Goal: Task Accomplishment & Management: Manage account settings

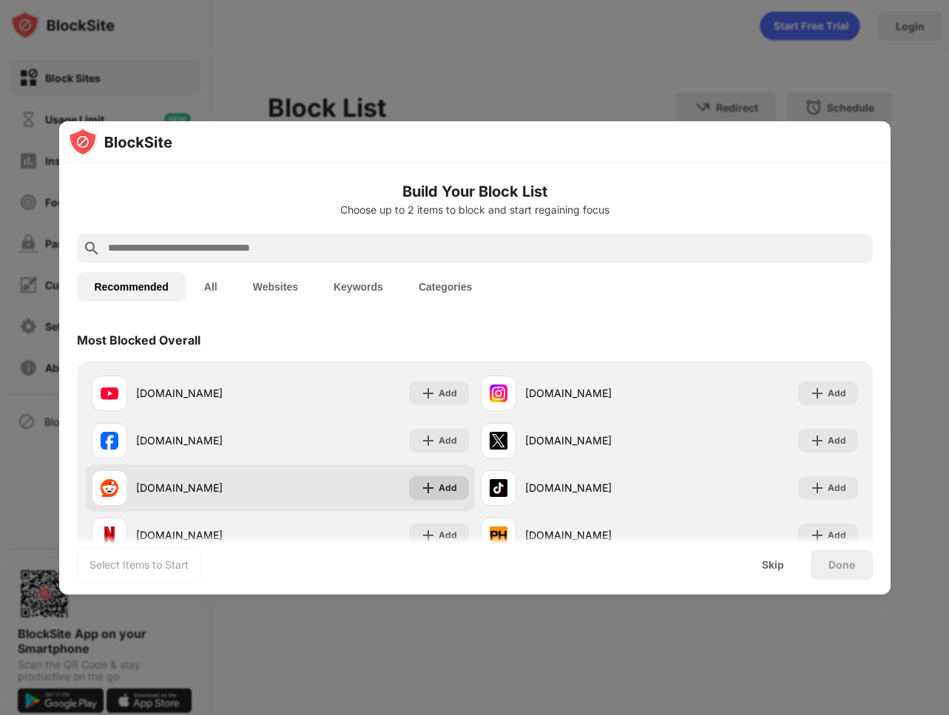
click at [429, 477] on div "Add" at bounding box center [439, 488] width 60 height 24
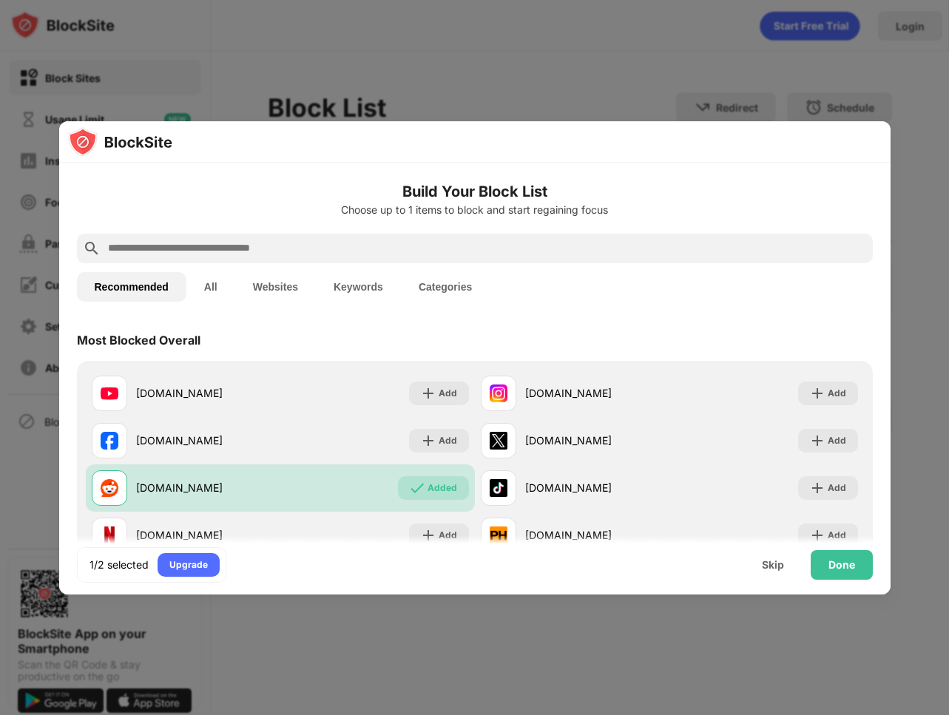
click at [839, 564] on div "Done" at bounding box center [841, 565] width 27 height 12
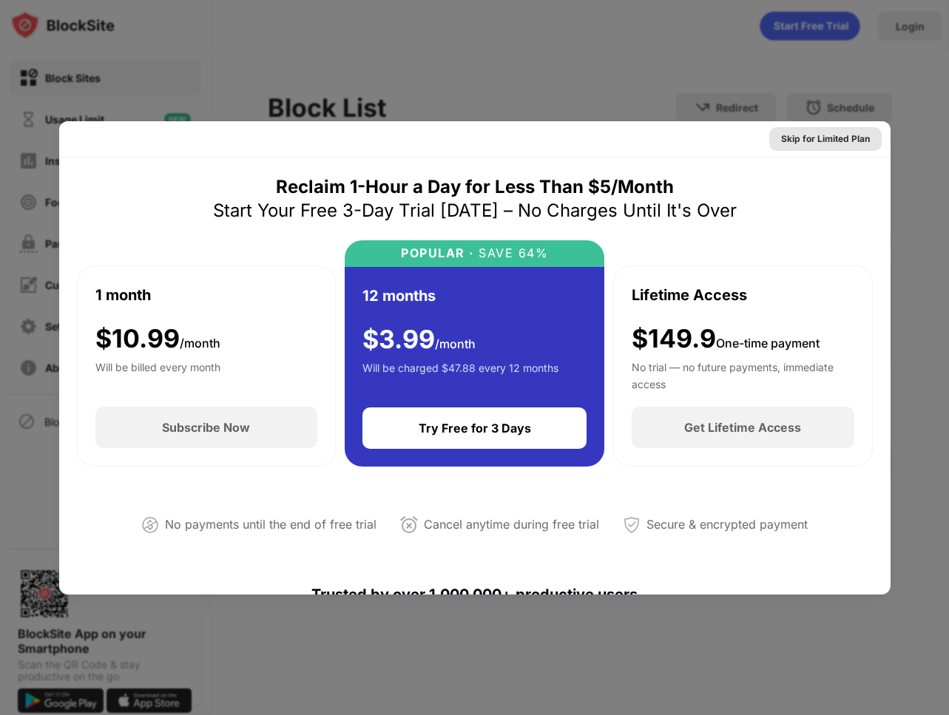
click at [848, 140] on div "Skip for Limited Plan" at bounding box center [825, 139] width 89 height 15
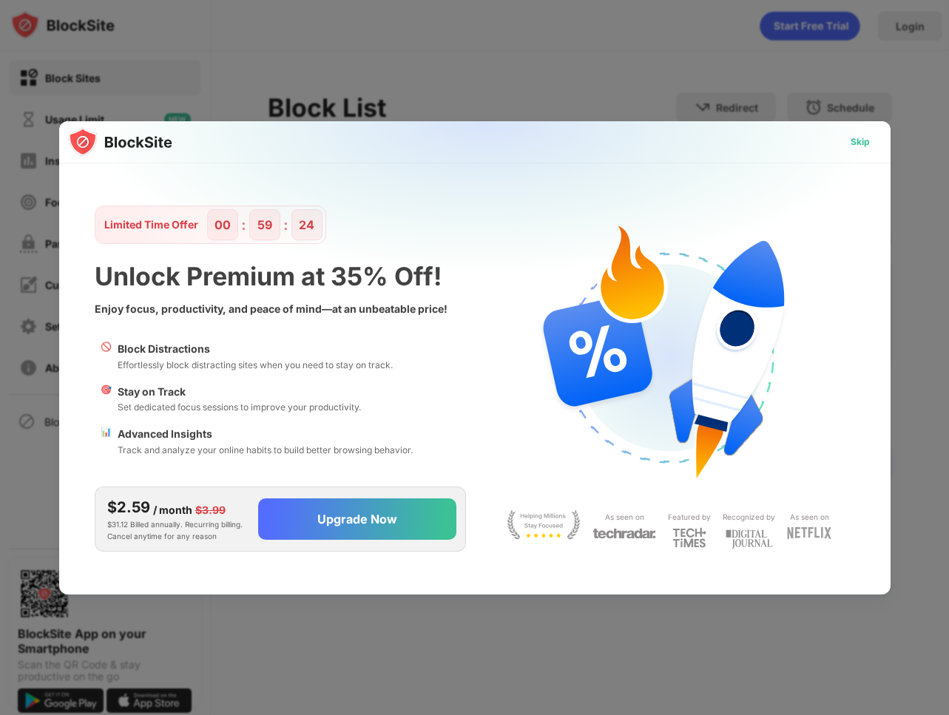
click at [848, 140] on div "Skip" at bounding box center [860, 142] width 43 height 24
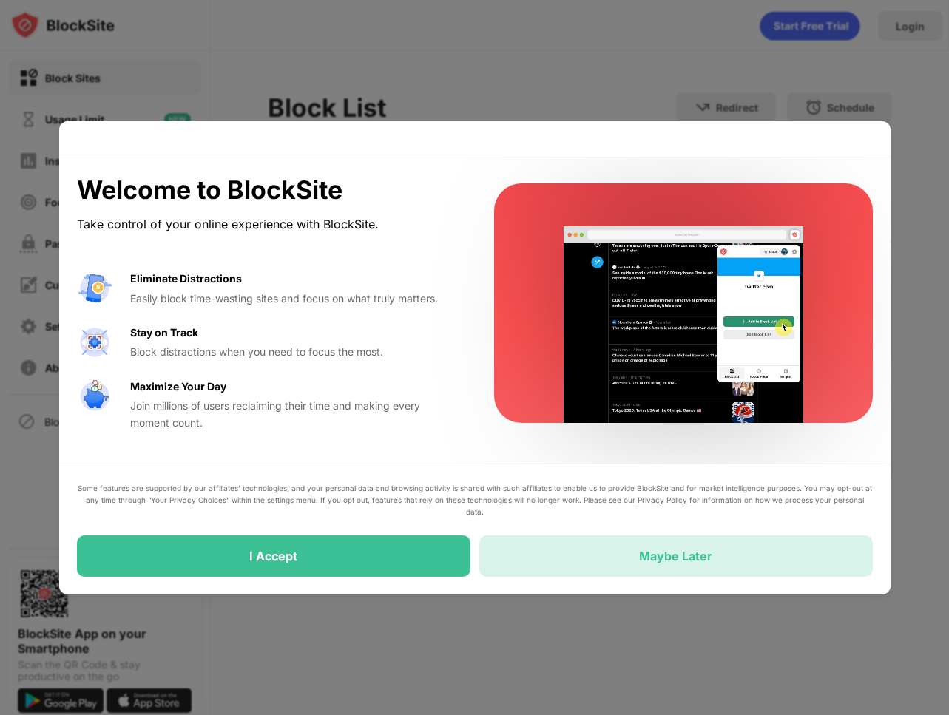
click at [704, 559] on div "Maybe Later" at bounding box center [675, 556] width 73 height 15
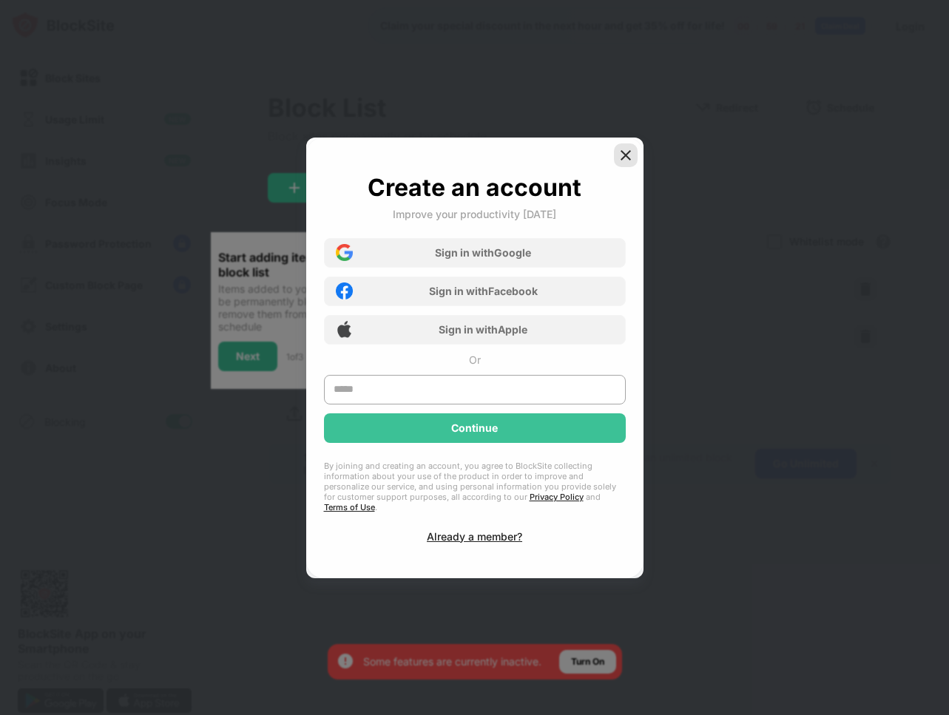
click at [629, 163] on img at bounding box center [625, 155] width 15 height 15
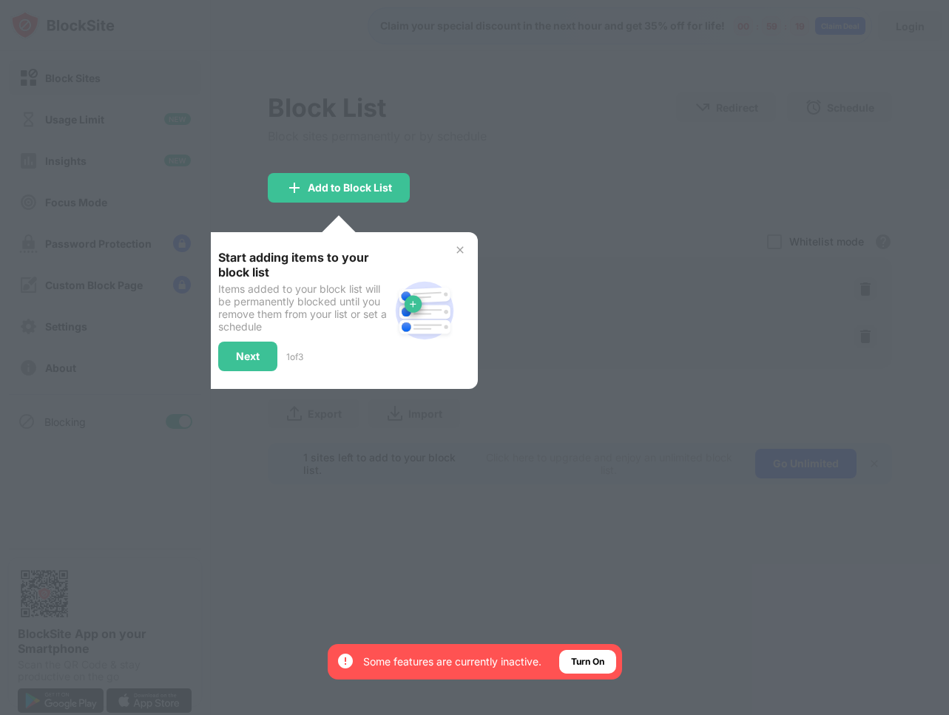
click at [460, 251] on img at bounding box center [460, 250] width 12 height 12
